Goal: Task Accomplishment & Management: Manage account settings

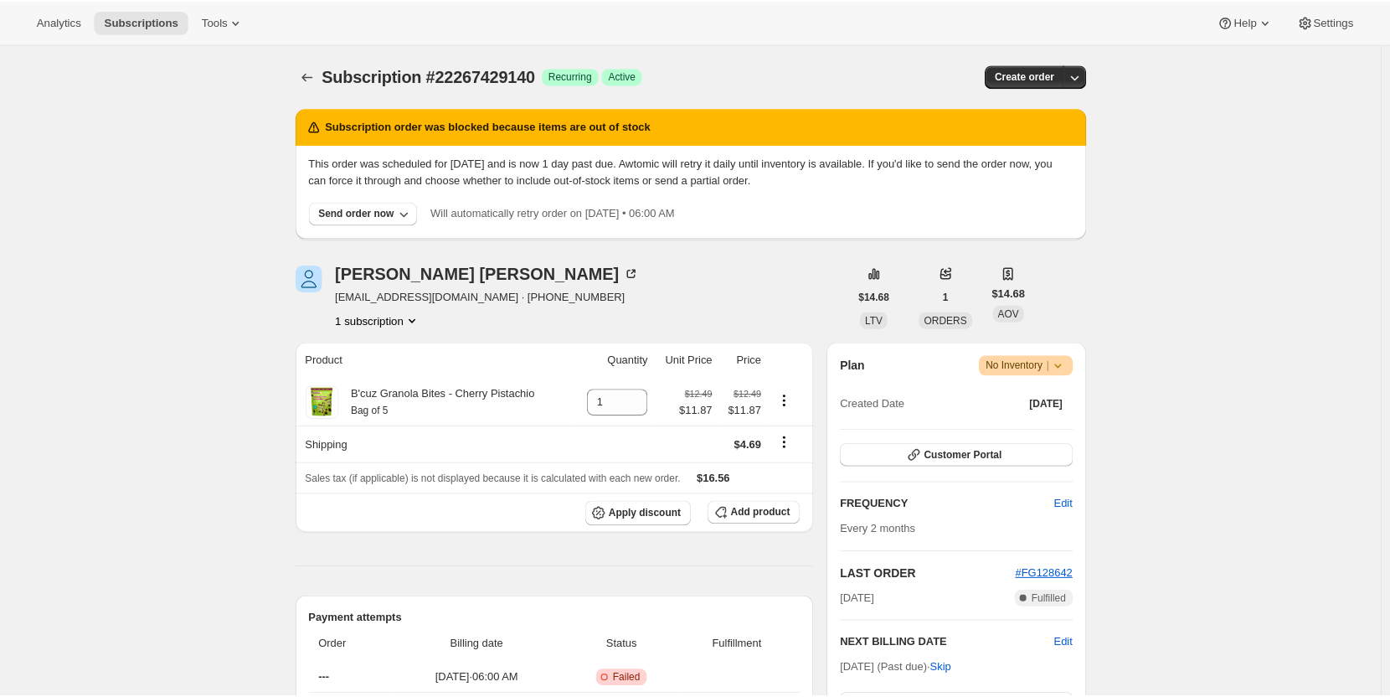
scroll to position [99, 0]
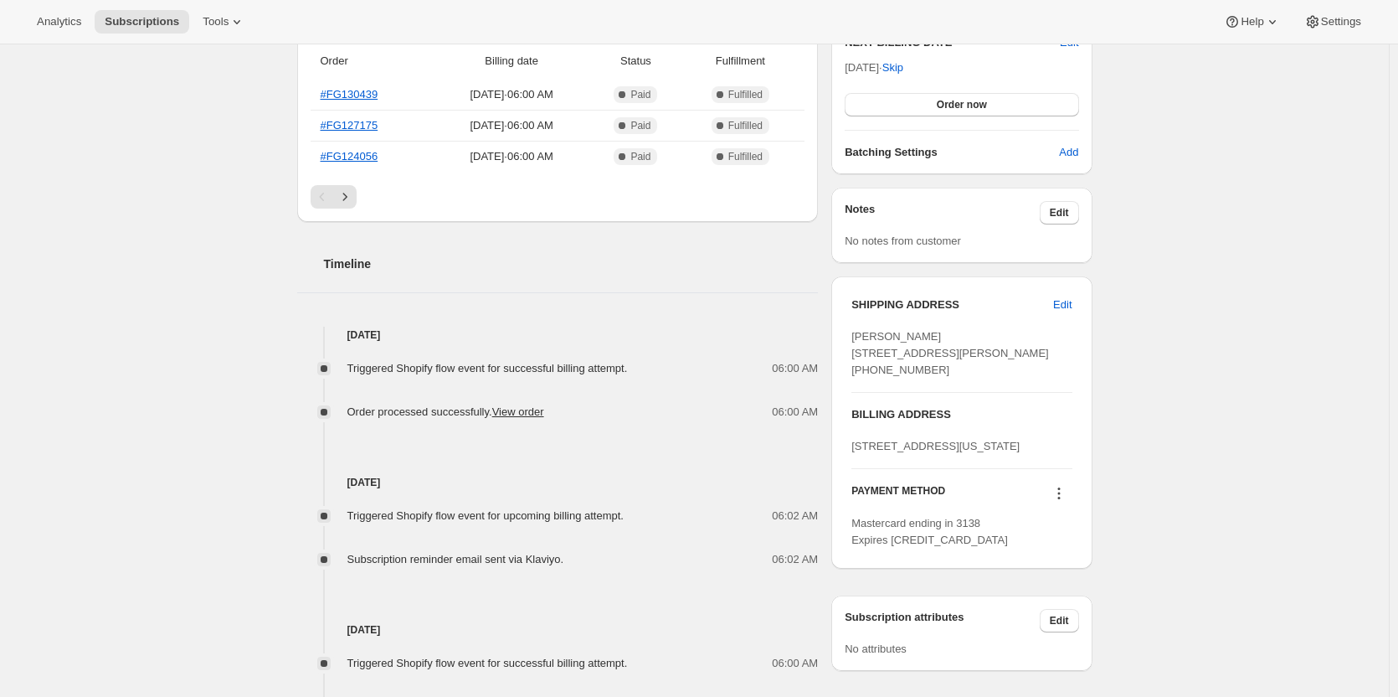
scroll to position [458, 0]
click at [1063, 311] on span "Edit" at bounding box center [1062, 304] width 18 height 17
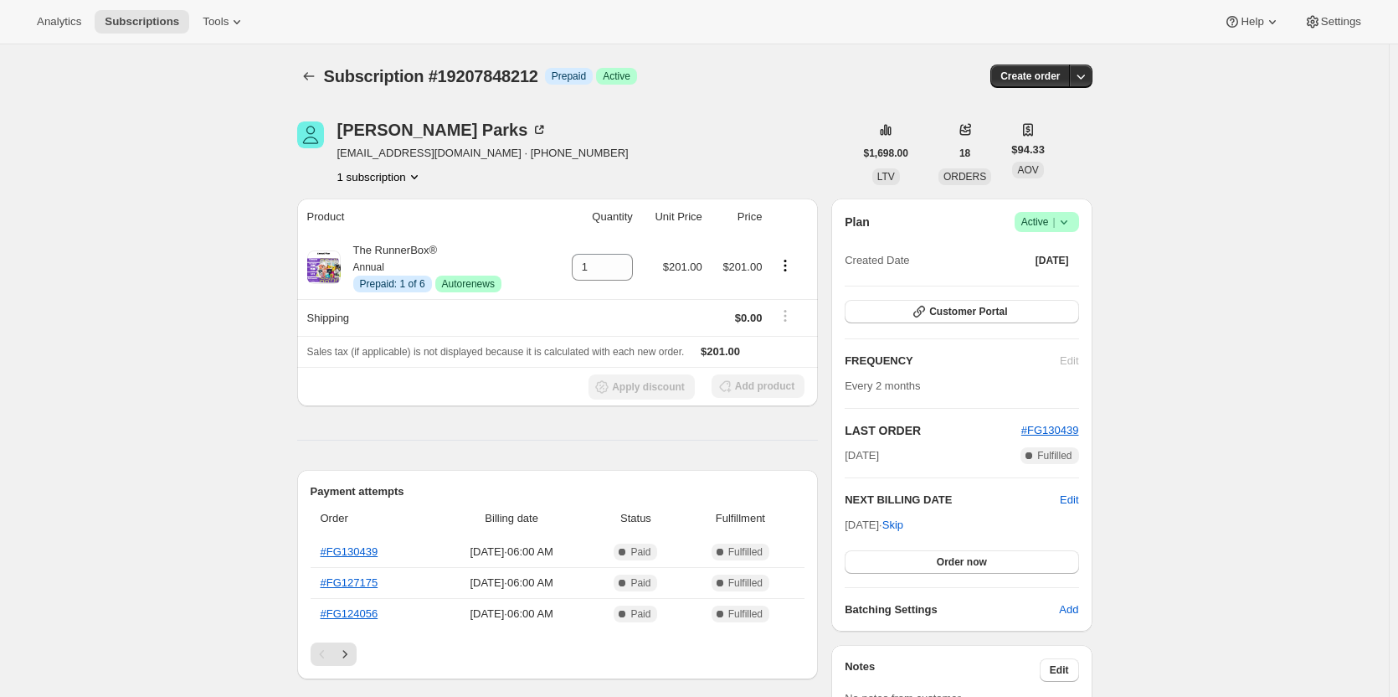
select select "[GEOGRAPHIC_DATA]"
select select "MI"
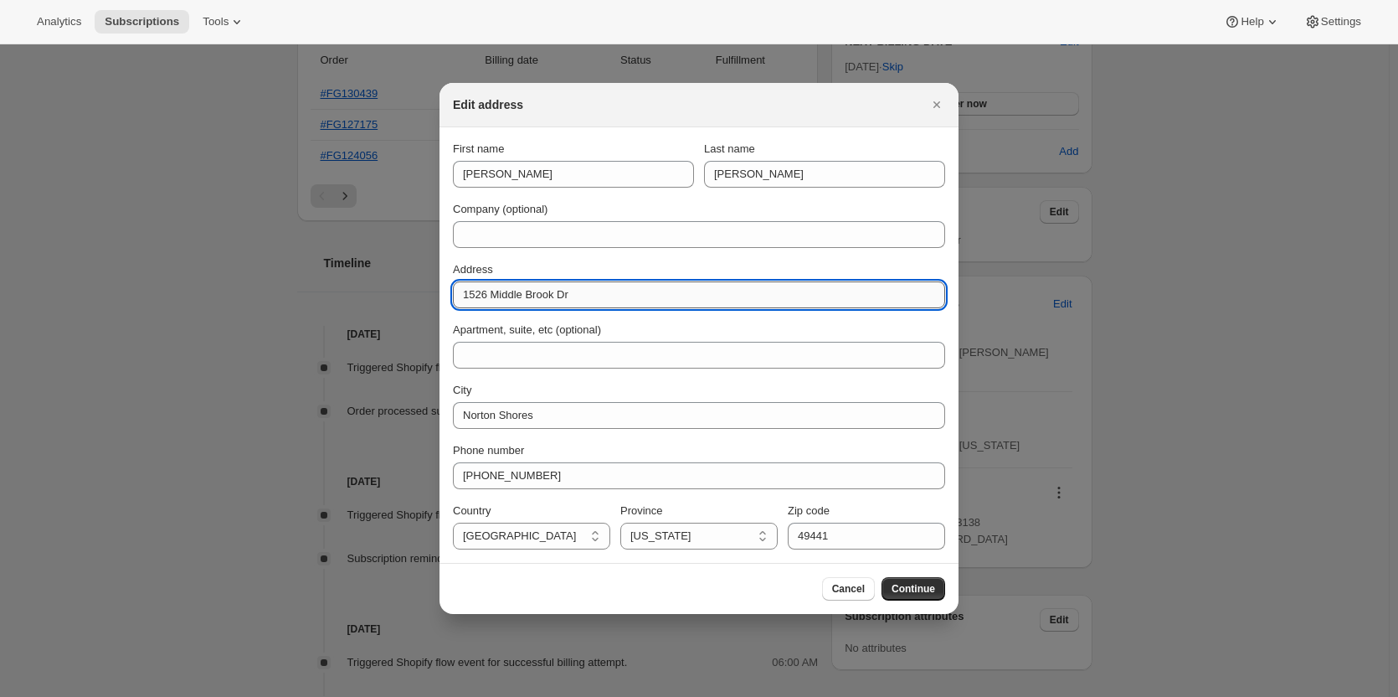
click at [547, 304] on input "1526 Middle Brook Dr" at bounding box center [699, 294] width 492 height 27
paste input "5771 Woodbrook St."
type input "5771 Woodbrook St."
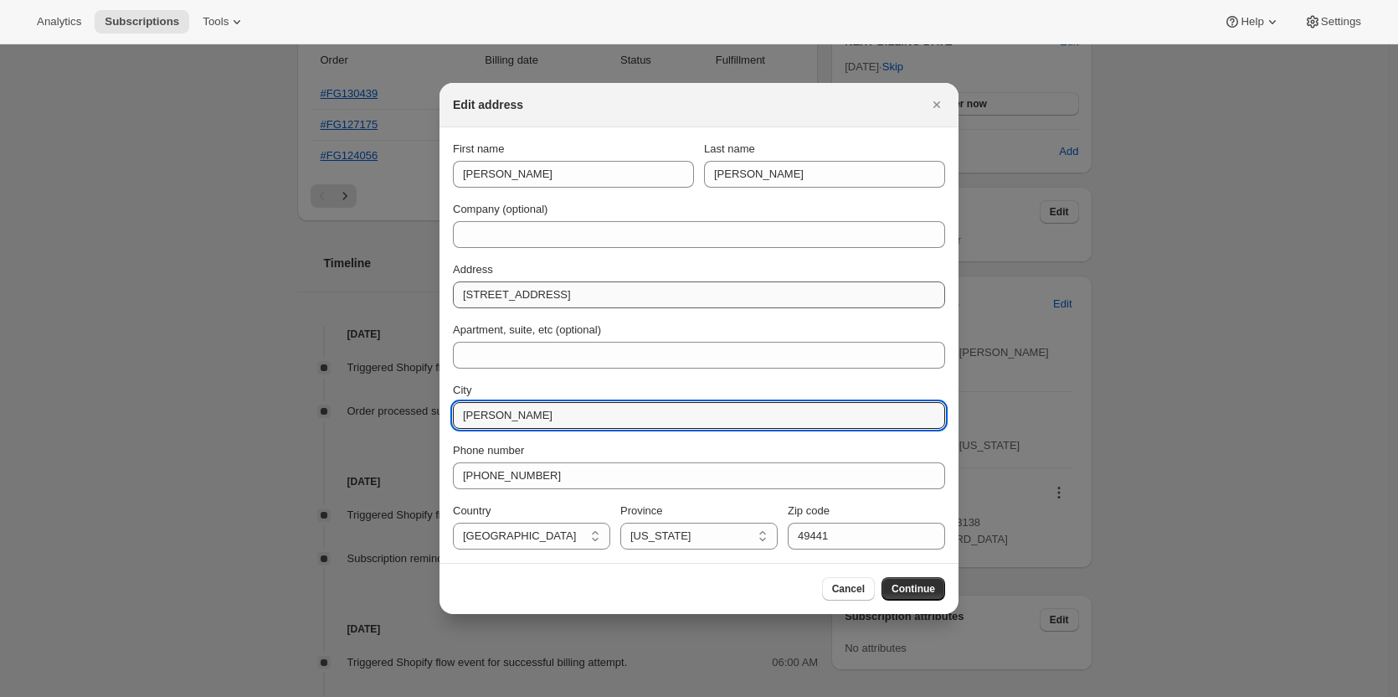
type input "Schoolcraft"
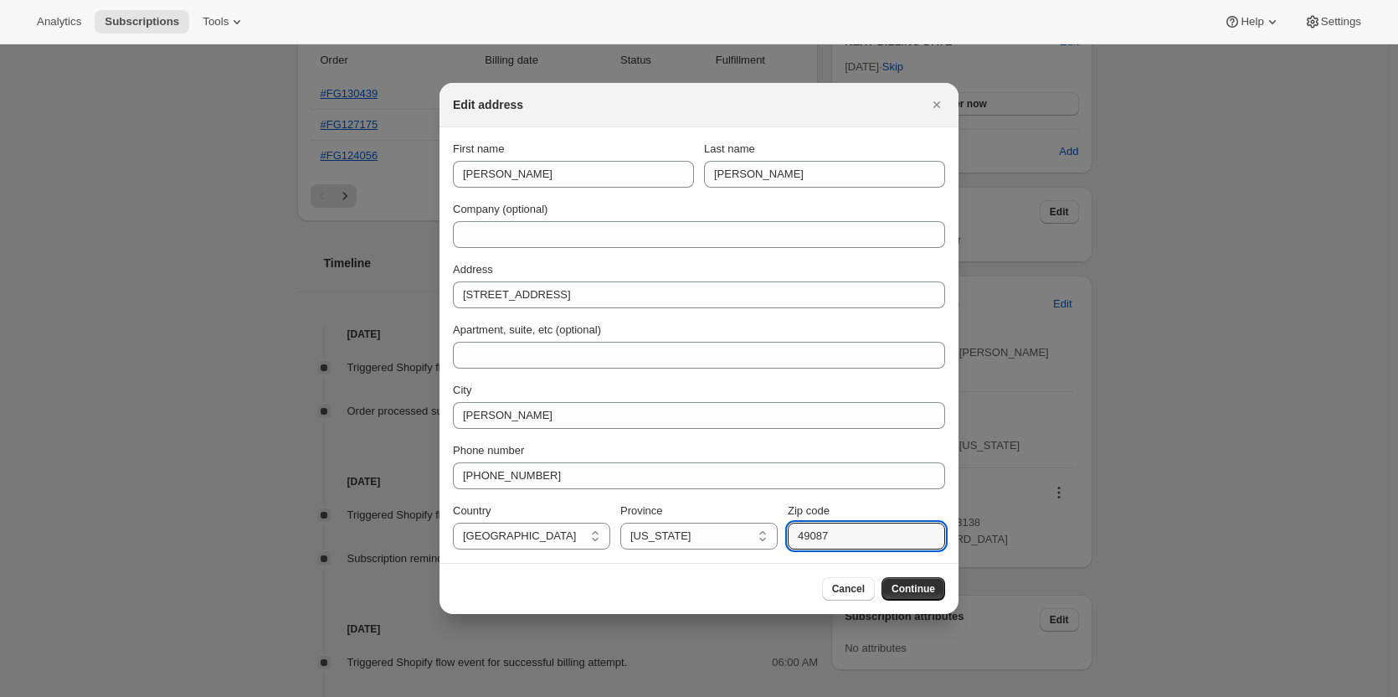
type input "49087"
click at [590, 556] on section "First name Christopher Last name Vallier Company (optional) Address 5771 Woodbr…" at bounding box center [699, 344] width 519 height 435
click at [887, 589] on button "Continue" at bounding box center [914, 588] width 64 height 23
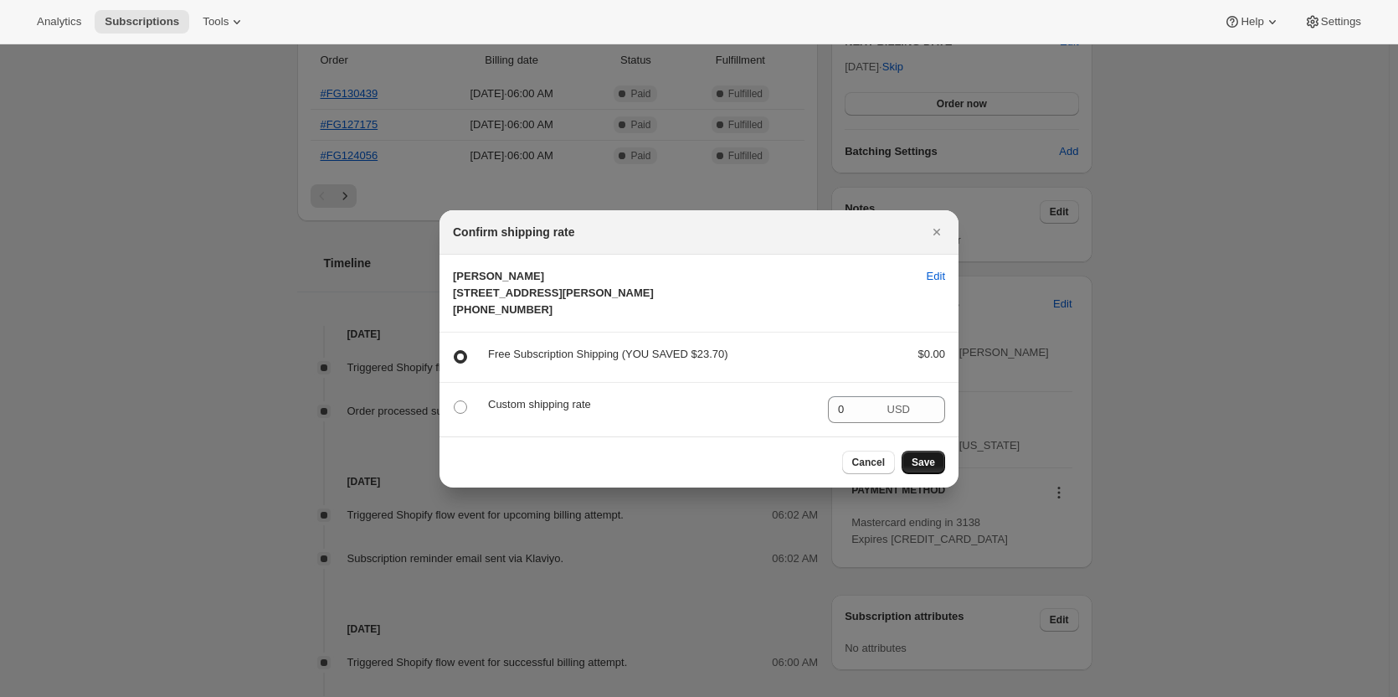
click at [918, 469] on span "Save" at bounding box center [923, 461] width 23 height 13
